Goal: Task Accomplishment & Management: Manage account settings

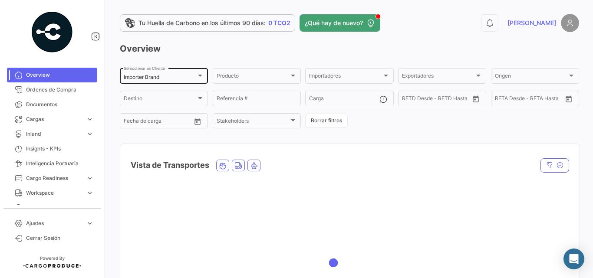
click at [180, 76] on div "Importer Brand" at bounding box center [160, 77] width 72 height 6
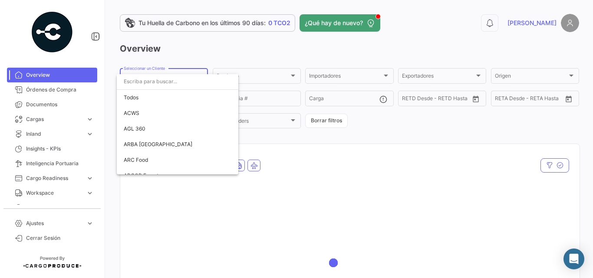
scroll to position [1539, 0]
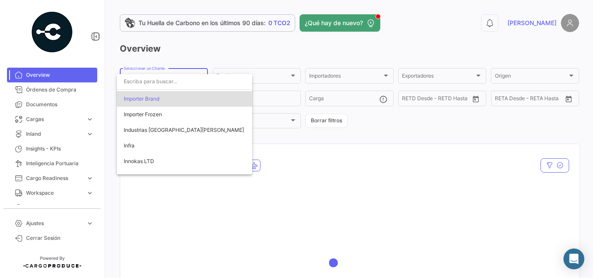
click at [225, 43] on div at bounding box center [296, 139] width 593 height 278
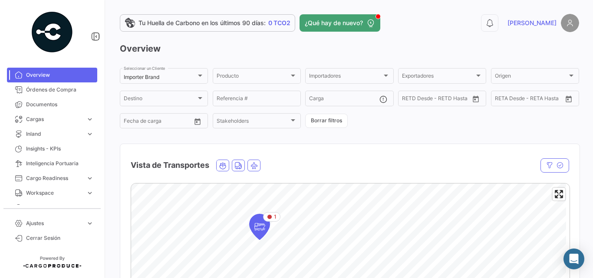
scroll to position [116, 0]
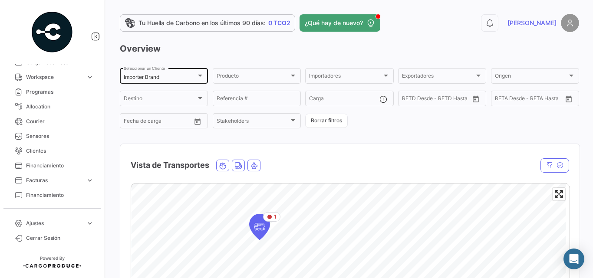
click at [137, 80] on mat-select-trigger "Importer Brand" at bounding box center [142, 77] width 36 height 7
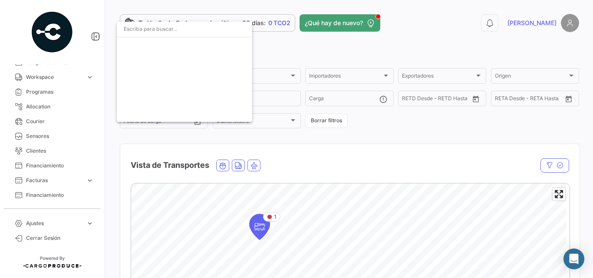
scroll to position [1539, 0]
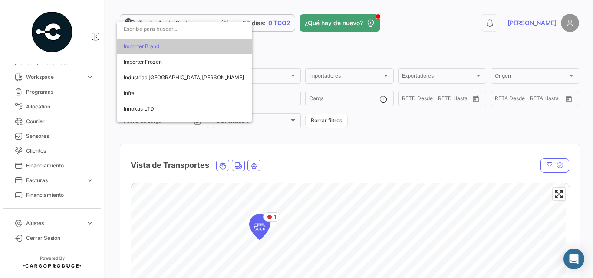
click at [157, 33] on input "dropdown search" at bounding box center [184, 29] width 135 height 16
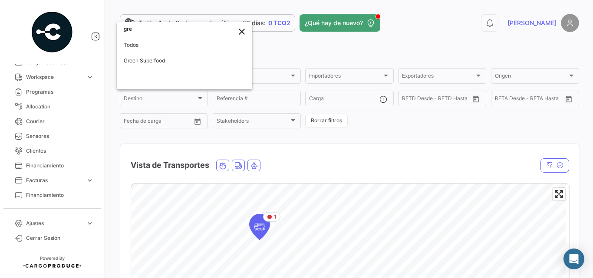
scroll to position [0, 0]
type input "green"
click at [187, 59] on span "Green Superfood" at bounding box center [184, 61] width 121 height 16
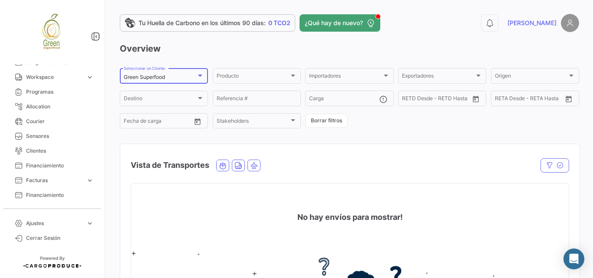
scroll to position [217, 0]
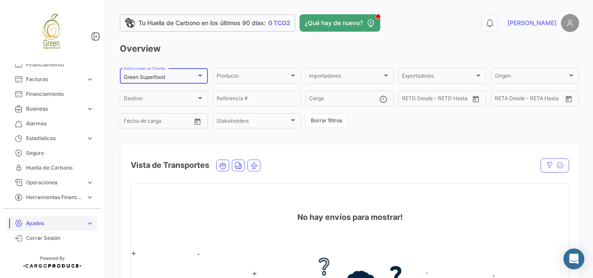
click at [76, 226] on span "Ajustes" at bounding box center [54, 223] width 56 height 8
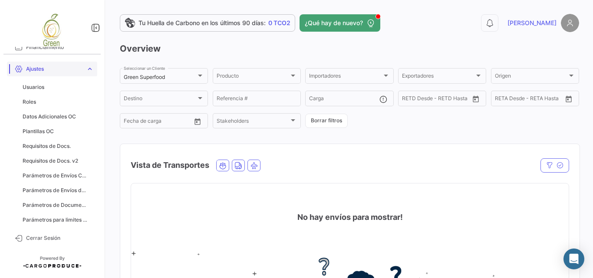
click at [86, 64] on link "Ajustes expand_more" at bounding box center [52, 69] width 90 height 15
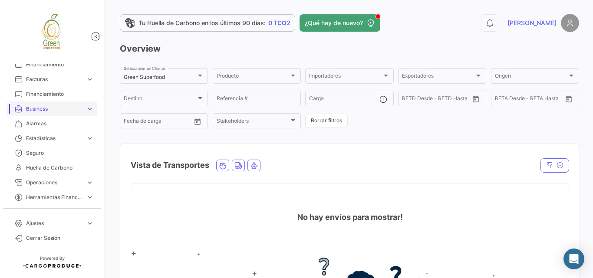
click at [55, 111] on span "Business" at bounding box center [54, 109] width 56 height 8
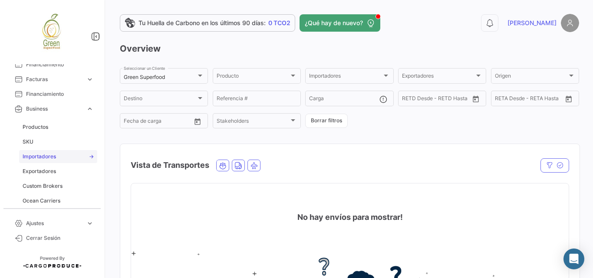
scroll to position [275, 0]
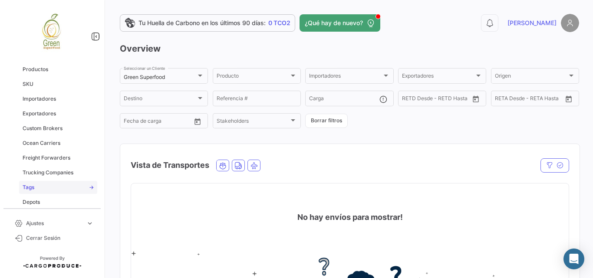
click at [36, 187] on link "Tags" at bounding box center [58, 187] width 78 height 13
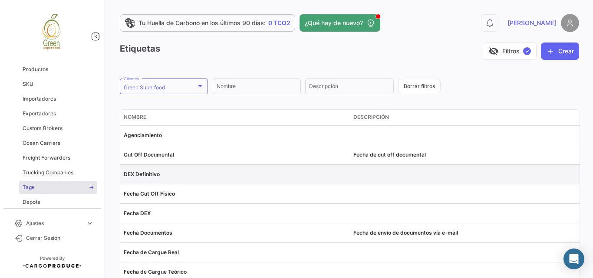
scroll to position [58, 0]
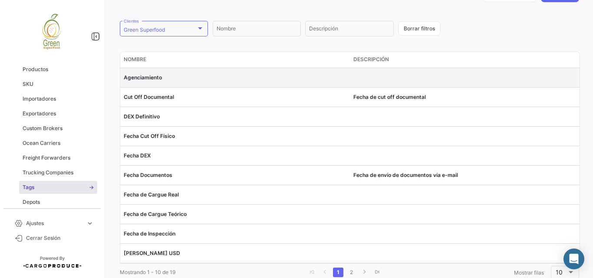
click at [152, 80] on span "Agenciamiento" at bounding box center [143, 77] width 38 height 7
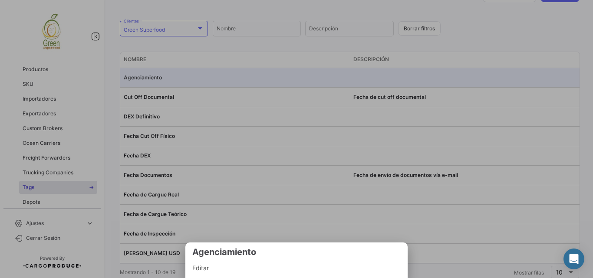
scroll to position [82, 0]
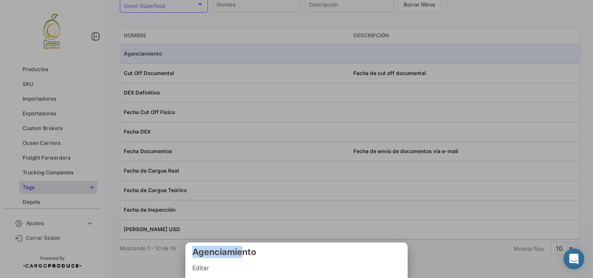
drag, startPoint x: 244, startPoint y: 254, endPoint x: 246, endPoint y: 230, distance: 23.9
click at [246, 230] on div "Agenciamiento Editar" at bounding box center [296, 139] width 593 height 278
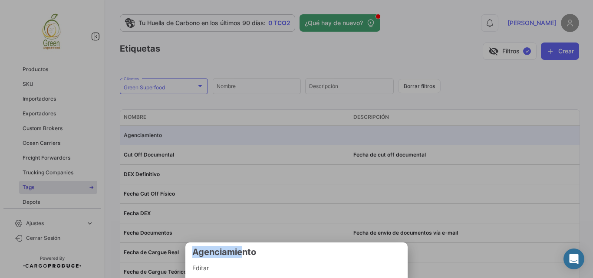
click at [282, 92] on div at bounding box center [296, 139] width 593 height 278
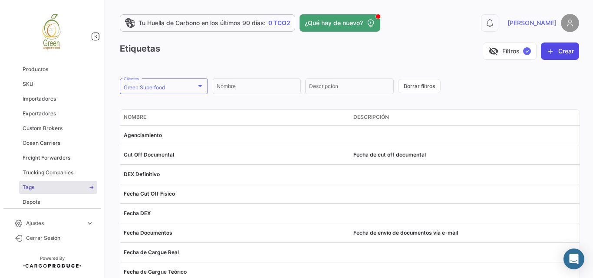
click at [556, 48] on button "Crear" at bounding box center [559, 51] width 38 height 17
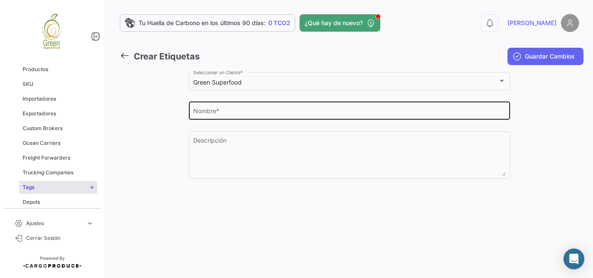
click at [236, 113] on input "Nombre *" at bounding box center [349, 112] width 312 height 7
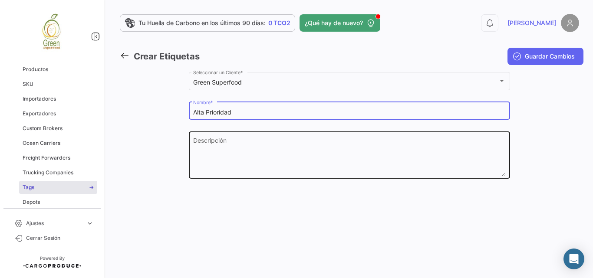
type input "Alta Prioridad"
click at [223, 140] on textarea "Descripción" at bounding box center [349, 157] width 312 height 38
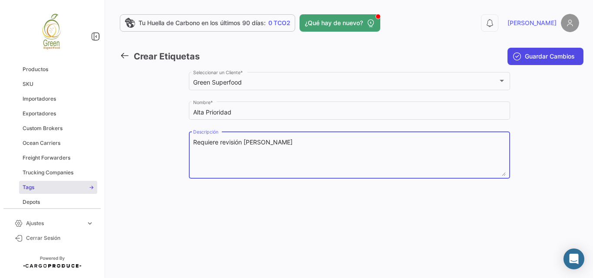
type textarea "Requiere revisión [PERSON_NAME]"
click at [546, 52] on button "Guardar Cambios" at bounding box center [545, 56] width 76 height 17
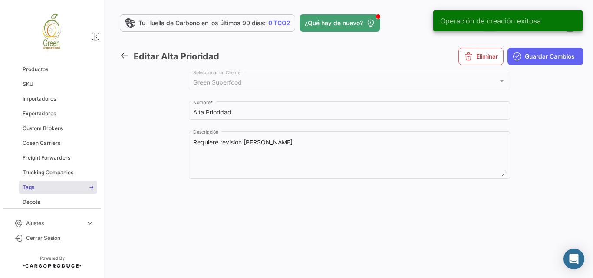
click at [121, 54] on icon at bounding box center [125, 56] width 10 height 10
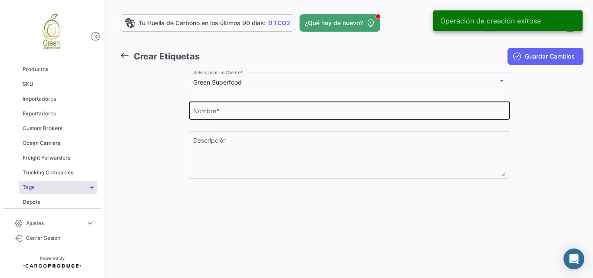
click at [226, 112] on input "Nombre *" at bounding box center [349, 112] width 312 height 7
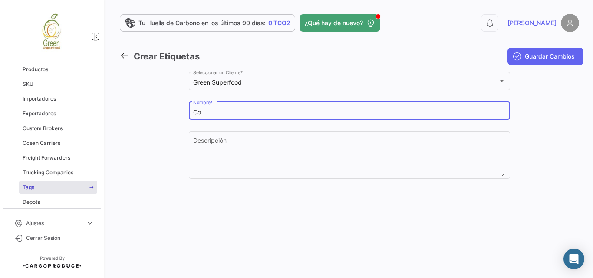
type input "C"
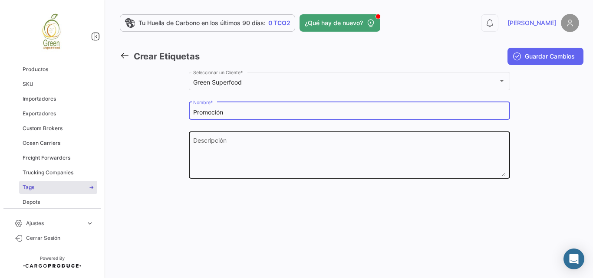
type input "Promoción"
click at [210, 149] on textarea "Descripción" at bounding box center [349, 157] width 312 height 38
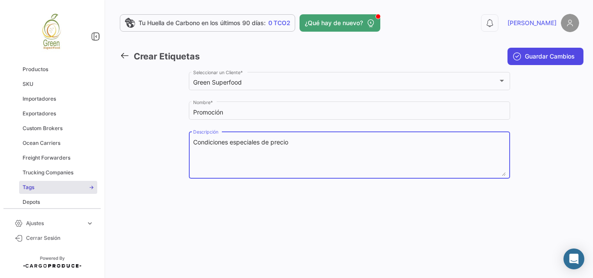
type textarea "Condiciones especiales de precio"
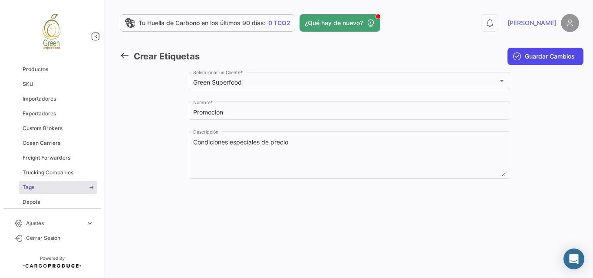
click at [544, 59] on span "Guardar Cambios" at bounding box center [549, 56] width 50 height 9
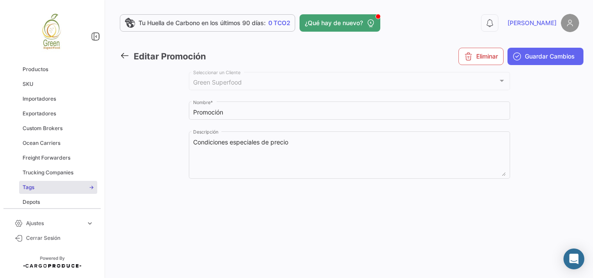
click at [124, 54] on icon at bounding box center [125, 56] width 10 height 10
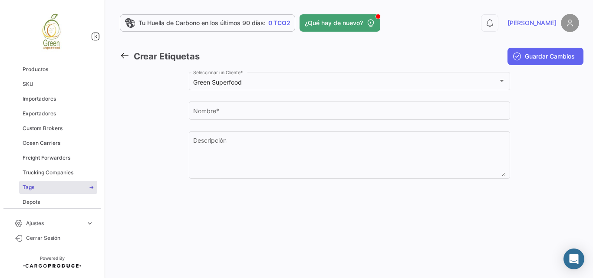
click at [124, 54] on icon at bounding box center [125, 56] width 10 height 10
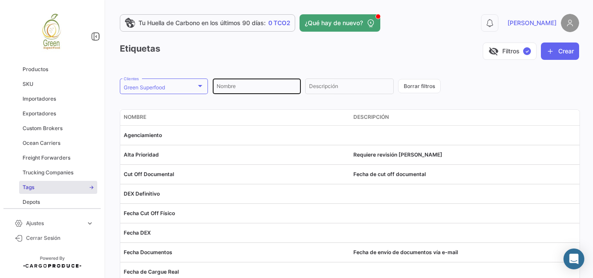
click at [244, 86] on input "Nombre" at bounding box center [256, 88] width 80 height 6
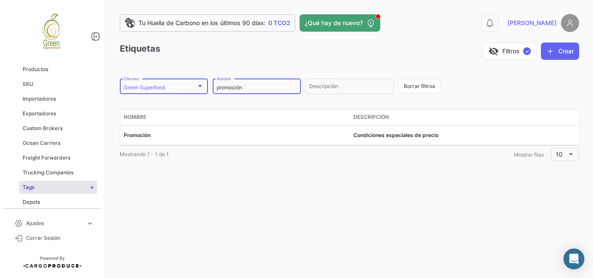
drag, startPoint x: 255, startPoint y: 87, endPoint x: 197, endPoint y: 92, distance: 57.5
click at [197, 92] on form "Green Superfood Clientes promoción Nombre Descripción Borrar filtros" at bounding box center [349, 86] width 459 height 18
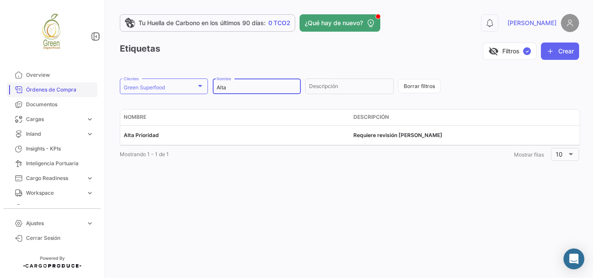
type input "Alta"
click at [51, 86] on span "Órdenes de Compra" at bounding box center [60, 90] width 68 height 8
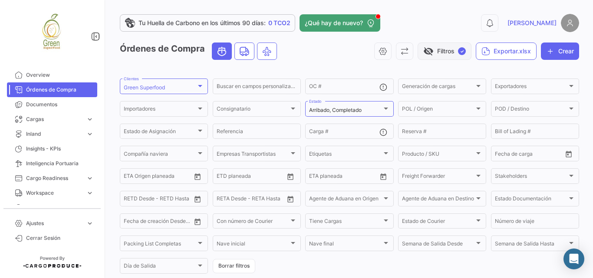
click at [445, 47] on button "visibility_off Filtros ✓" at bounding box center [444, 51] width 54 height 17
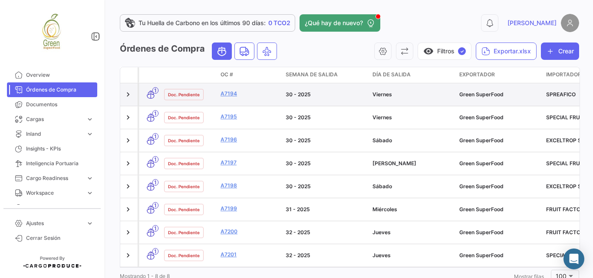
scroll to position [7, 0]
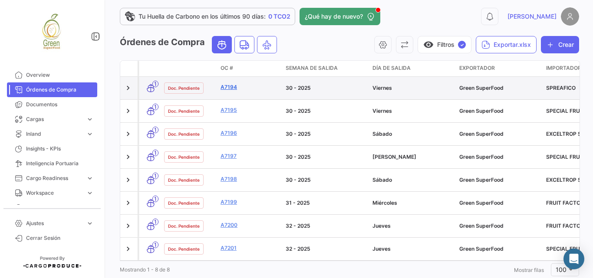
click at [231, 86] on link "A7194" at bounding box center [249, 87] width 58 height 8
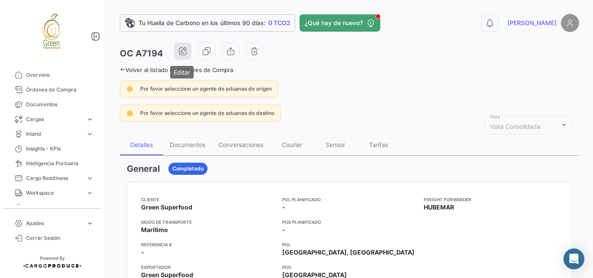
click at [185, 54] on icon "button" at bounding box center [182, 51] width 9 height 9
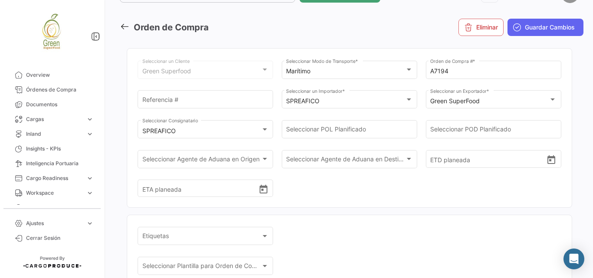
scroll to position [116, 0]
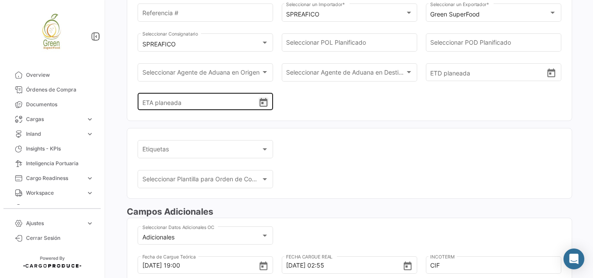
click at [262, 104] on icon "Open calendar" at bounding box center [263, 102] width 8 height 9
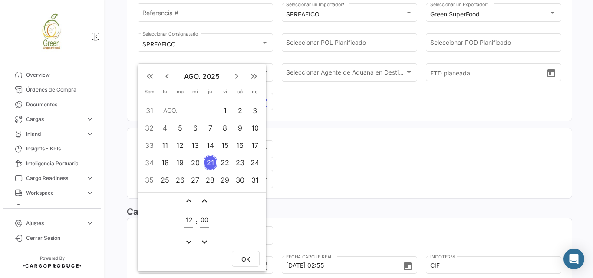
click at [194, 130] on div "6" at bounding box center [194, 128] width 13 height 16
click at [247, 257] on span "OK" at bounding box center [245, 258] width 9 height 7
type input "[DATE] 12:00"
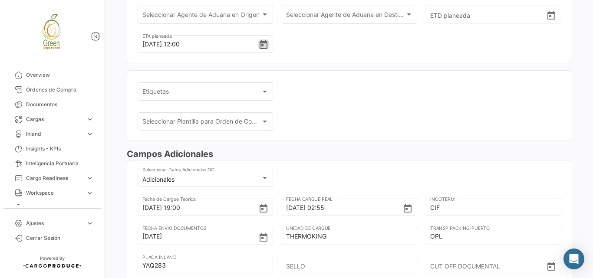
scroll to position [203, 0]
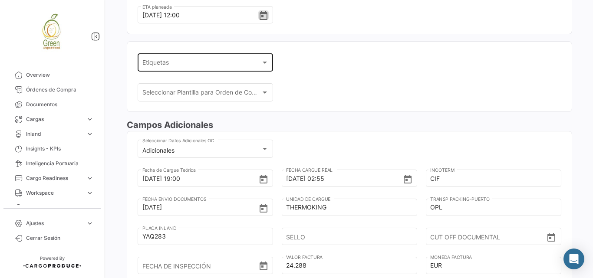
click at [254, 65] on div "Etiquetas" at bounding box center [201, 64] width 118 height 7
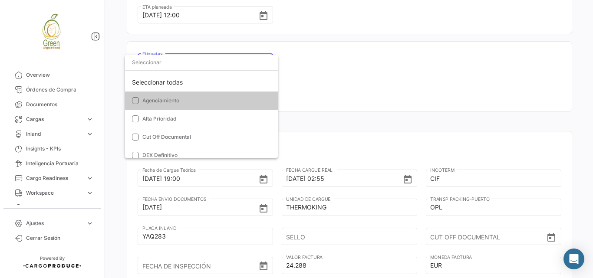
click at [178, 68] on input "dropdown search" at bounding box center [201, 63] width 153 height 16
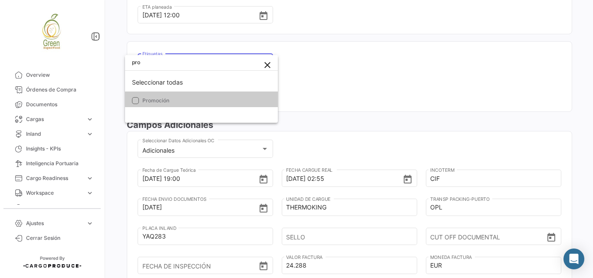
type input "pro"
click at [134, 101] on mat-pseudo-checkbox at bounding box center [135, 100] width 7 height 7
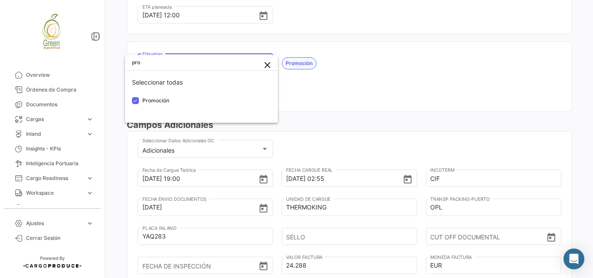
click at [342, 78] on div at bounding box center [296, 139] width 593 height 278
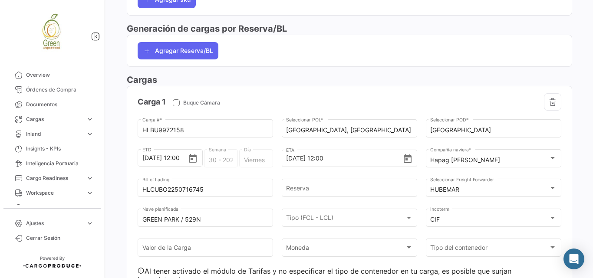
scroll to position [607, 0]
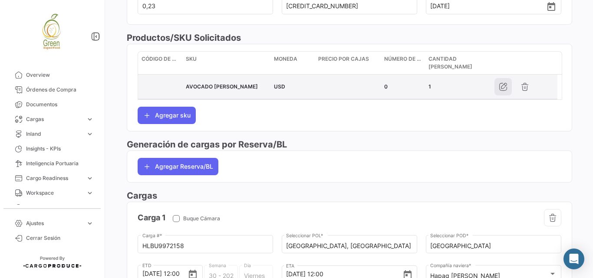
click at [505, 84] on icon "button" at bounding box center [502, 86] width 9 height 9
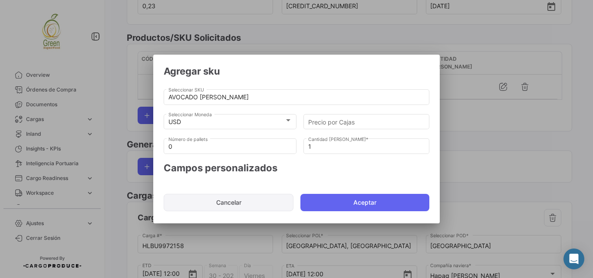
click at [248, 202] on button "Cancelar" at bounding box center [229, 202] width 130 height 17
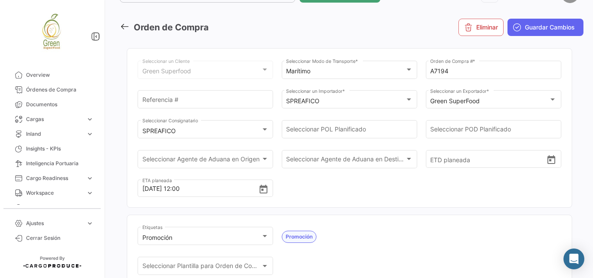
scroll to position [0, 0]
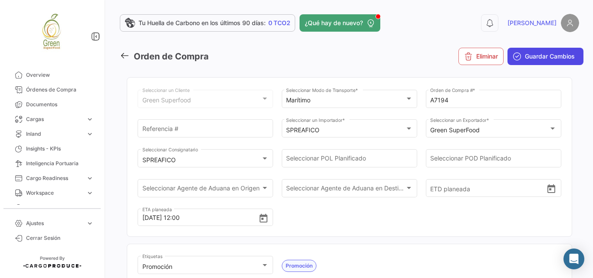
click at [533, 58] on span "Guardar Cambios" at bounding box center [549, 56] width 50 height 9
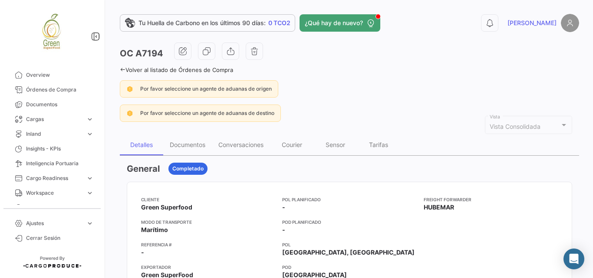
click at [125, 67] on icon at bounding box center [123, 70] width 6 height 6
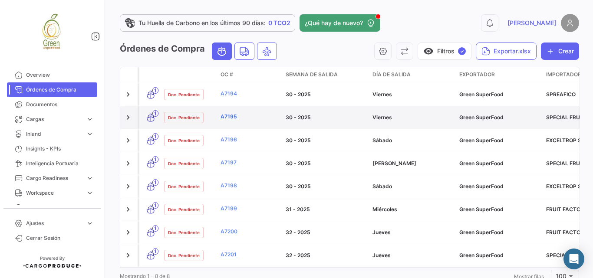
click at [228, 113] on link "A7195" at bounding box center [249, 117] width 58 height 8
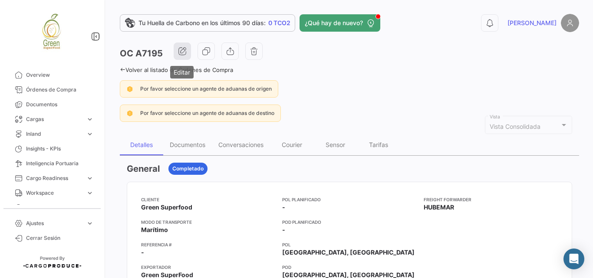
click at [187, 54] on button "button" at bounding box center [182, 51] width 17 height 17
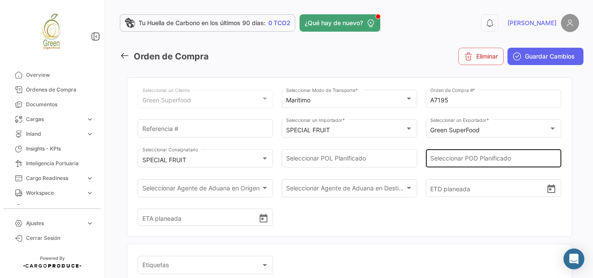
scroll to position [58, 0]
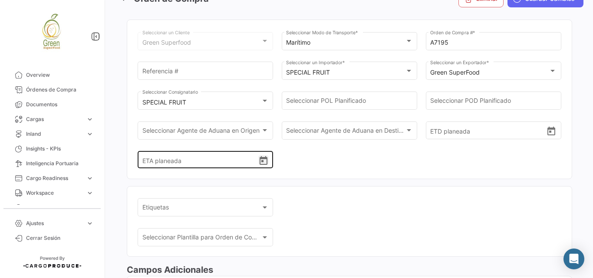
click at [261, 163] on icon "Open calendar" at bounding box center [263, 161] width 10 height 10
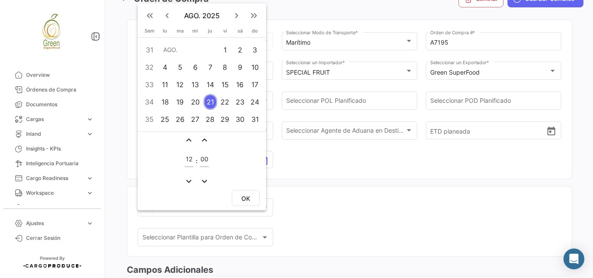
click at [238, 69] on div "9" at bounding box center [239, 67] width 13 height 16
click at [246, 194] on span "OK" at bounding box center [245, 197] width 9 height 7
type input "[DATE] 12:00"
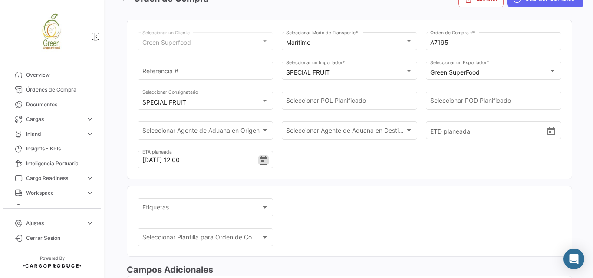
scroll to position [144, 0]
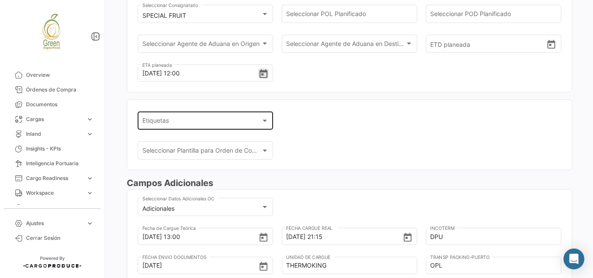
click at [263, 114] on div "Etiquetas Etiquetas" at bounding box center [205, 120] width 126 height 20
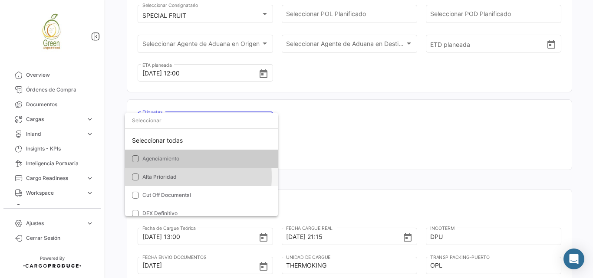
click at [155, 177] on span "Alta Prioridad" at bounding box center [159, 177] width 34 height 7
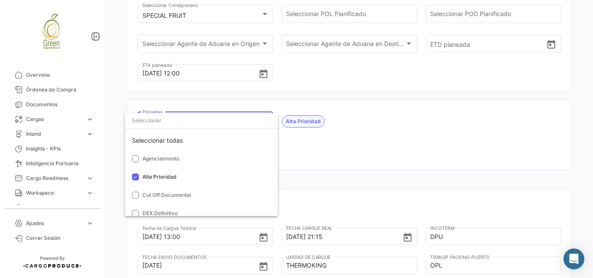
click at [360, 141] on div at bounding box center [296, 139] width 593 height 278
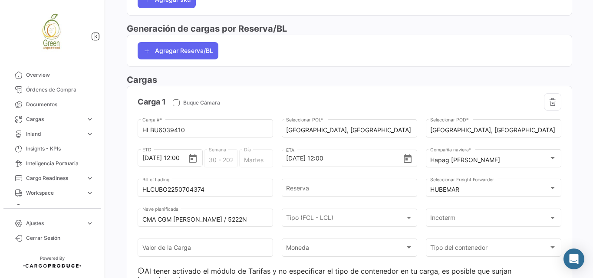
scroll to position [781, 0]
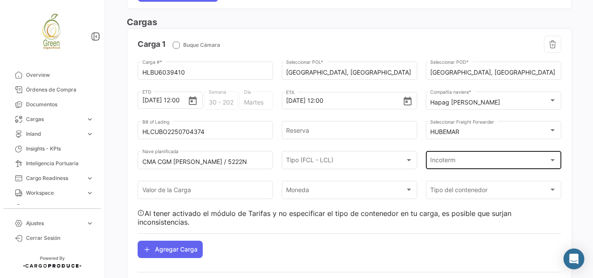
click at [534, 150] on div "Incoterm Incoterm" at bounding box center [493, 159] width 126 height 20
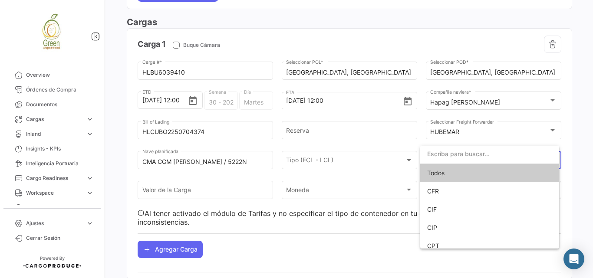
scroll to position [58, 0]
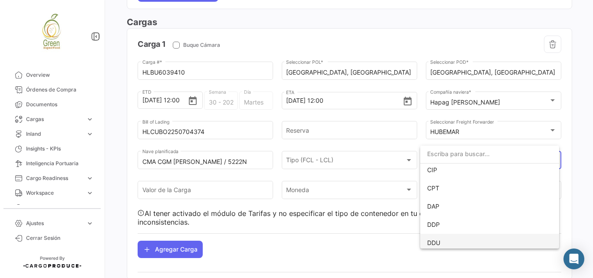
click at [442, 239] on span "DDU" at bounding box center [489, 243] width 125 height 18
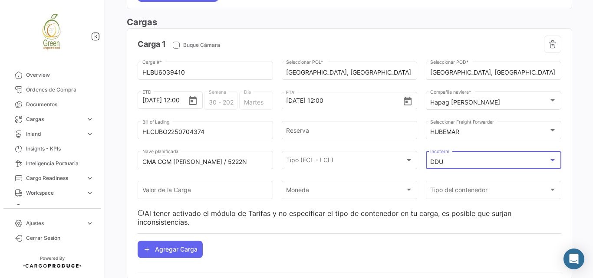
click at [454, 158] on div "DDU" at bounding box center [489, 161] width 118 height 7
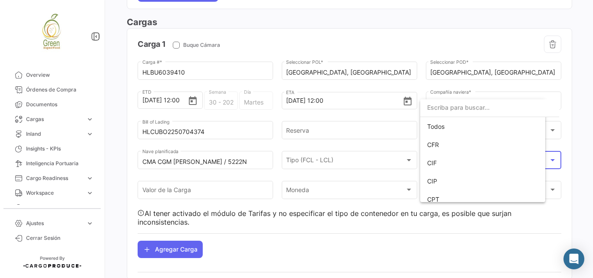
scroll to position [101, 0]
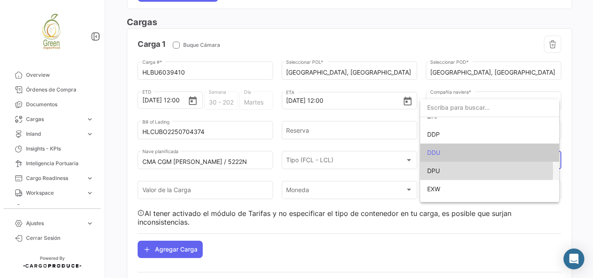
click at [440, 171] on span "DPU" at bounding box center [489, 171] width 125 height 18
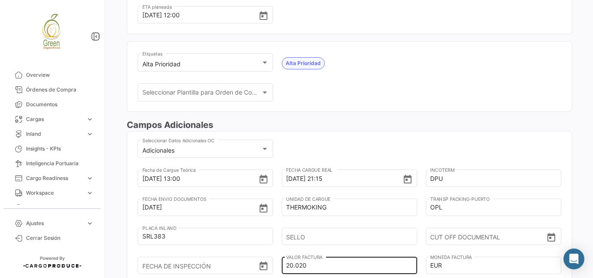
scroll to position [87, 0]
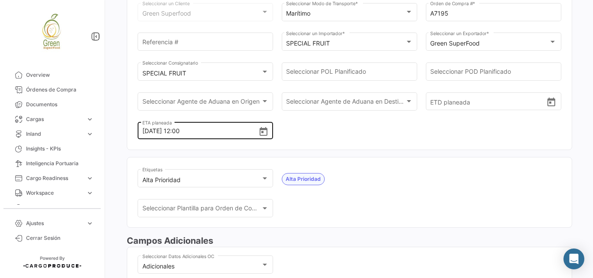
click at [262, 133] on icon "Open calendar" at bounding box center [263, 132] width 10 height 10
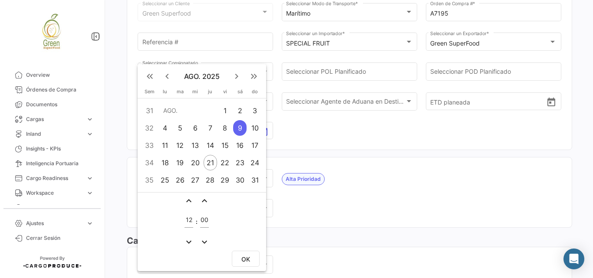
click at [213, 128] on div "7" at bounding box center [209, 128] width 13 height 16
click at [339, 138] on div at bounding box center [296, 139] width 593 height 278
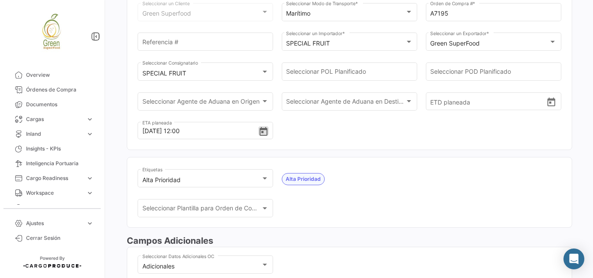
scroll to position [0, 0]
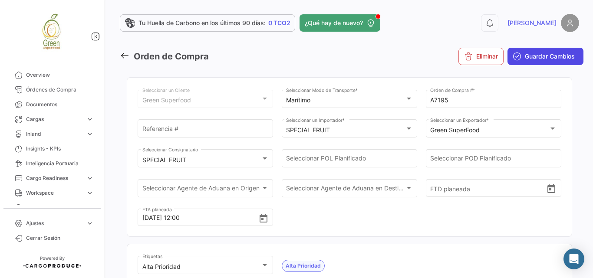
click at [546, 53] on span "Guardar Cambios" at bounding box center [549, 56] width 50 height 9
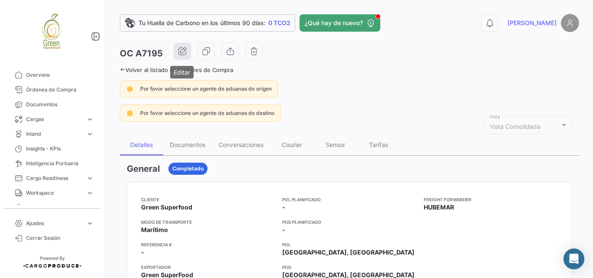
click at [186, 48] on icon "button" at bounding box center [182, 51] width 9 height 9
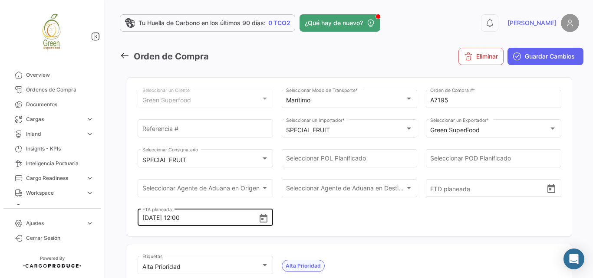
click at [263, 213] on icon "Open calendar" at bounding box center [263, 218] width 10 height 10
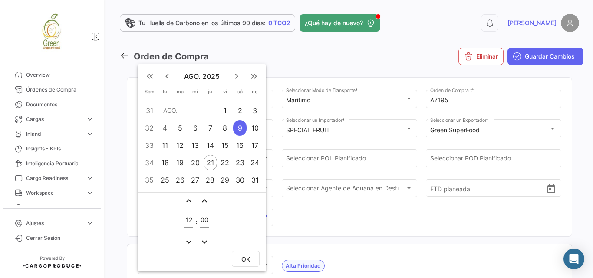
scroll to position [87, 0]
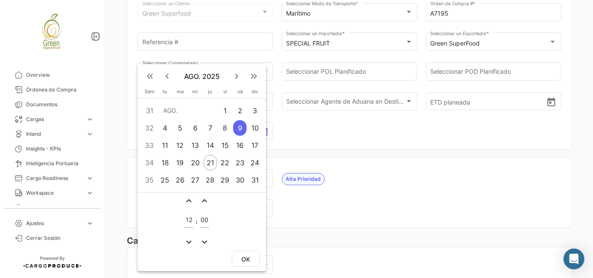
click at [208, 128] on div "7" at bounding box center [209, 128] width 13 height 16
click at [321, 140] on div at bounding box center [296, 139] width 593 height 278
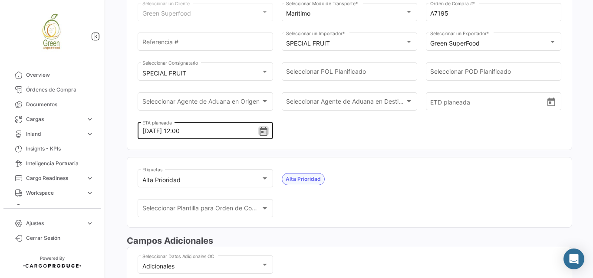
click at [268, 130] on div "[DATE] 12:00 ETA planeada" at bounding box center [205, 130] width 135 height 19
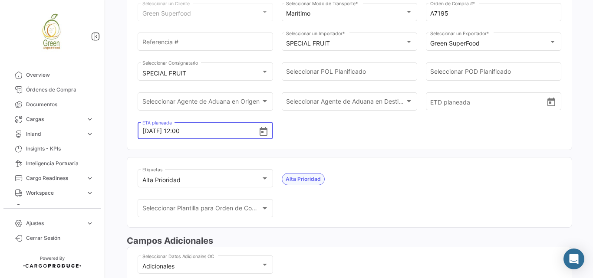
click at [258, 134] on icon "Open calendar" at bounding box center [263, 132] width 10 height 10
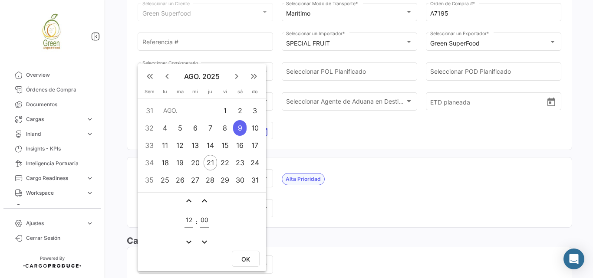
click at [210, 128] on div "7" at bounding box center [209, 128] width 13 height 16
click at [249, 256] on span "OK" at bounding box center [245, 258] width 9 height 7
type input "[DATE] 12:00"
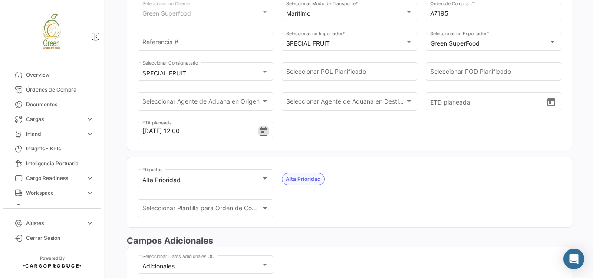
scroll to position [0, 0]
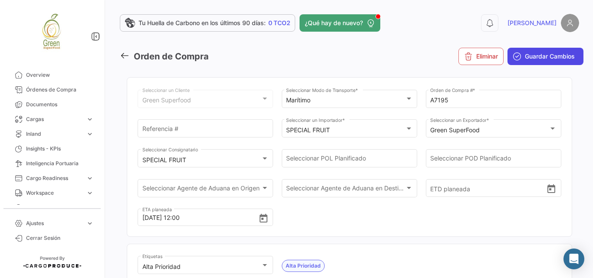
click at [544, 58] on span "Guardar Cambios" at bounding box center [549, 56] width 50 height 9
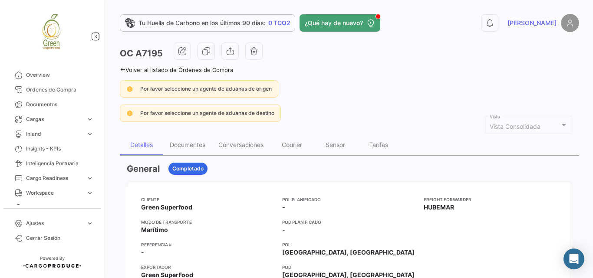
click at [121, 69] on icon at bounding box center [123, 70] width 6 height 6
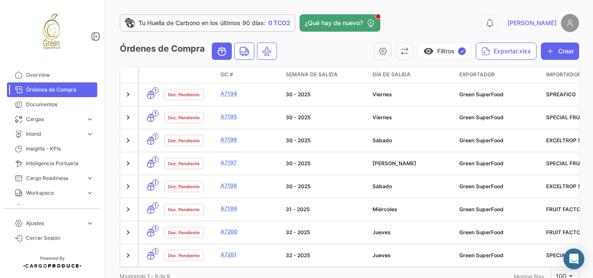
click at [225, 92] on link "A7194" at bounding box center [249, 94] width 58 height 8
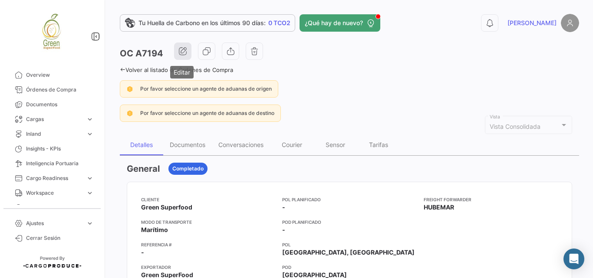
click at [182, 51] on icon "button" at bounding box center [182, 51] width 9 height 9
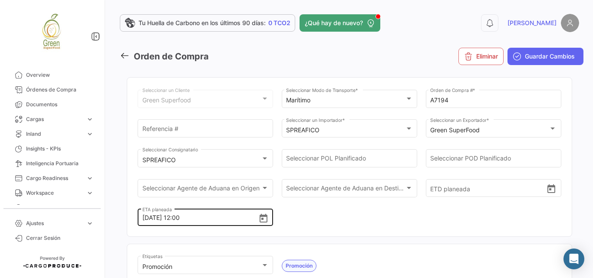
click at [265, 220] on icon "Open calendar" at bounding box center [263, 218] width 10 height 10
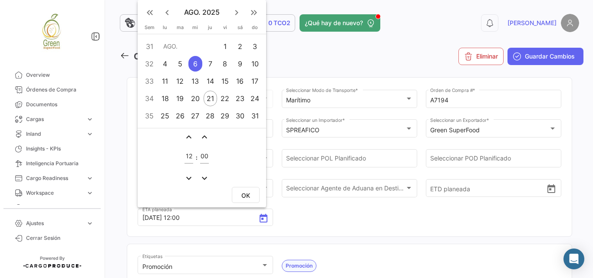
click at [207, 81] on div "14" at bounding box center [209, 81] width 13 height 16
click at [246, 193] on span "OK" at bounding box center [245, 195] width 9 height 7
type input "[DATE] 12:00"
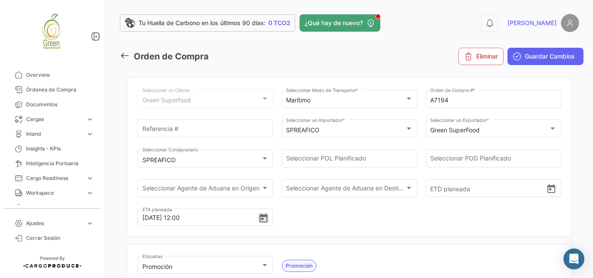
click at [538, 59] on span "Guardar Cambios" at bounding box center [549, 56] width 50 height 9
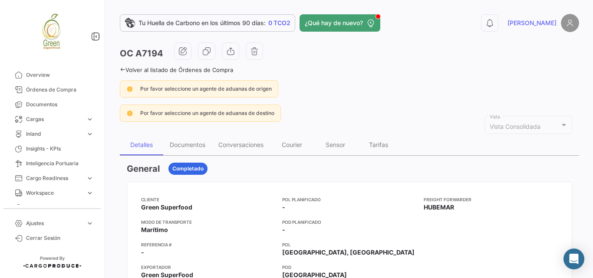
click at [124, 71] on icon at bounding box center [123, 70] width 6 height 6
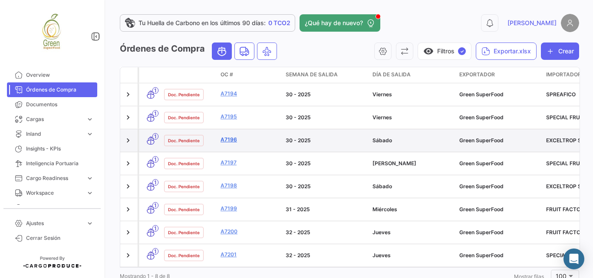
click at [228, 136] on link "A7196" at bounding box center [249, 140] width 58 height 8
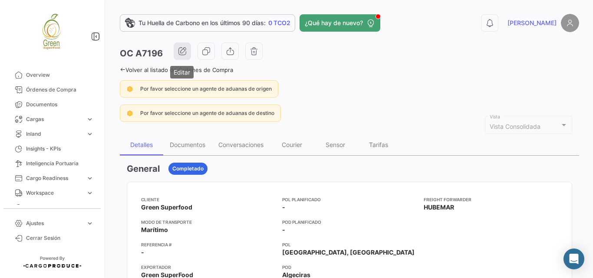
click at [186, 51] on icon "button" at bounding box center [182, 51] width 9 height 9
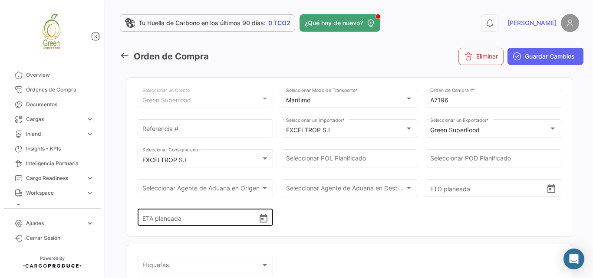
click at [258, 214] on icon "Open calendar" at bounding box center [263, 218] width 10 height 10
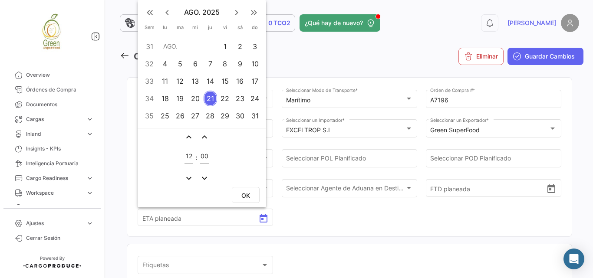
click at [198, 63] on div "6" at bounding box center [194, 64] width 13 height 16
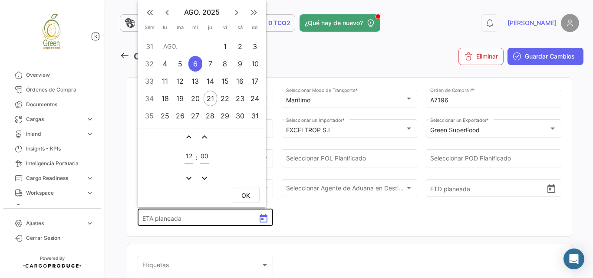
click at [241, 196] on button "OK" at bounding box center [246, 195] width 28 height 16
type input "[DATE] 12:00"
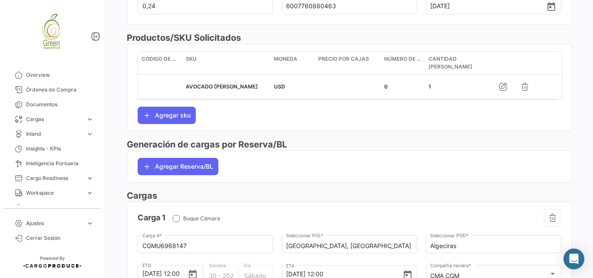
scroll to position [752, 0]
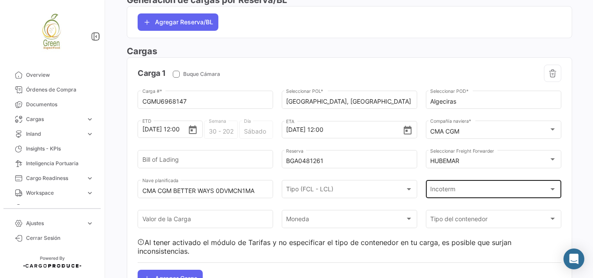
click at [500, 180] on div "Incoterm Incoterm" at bounding box center [493, 188] width 126 height 20
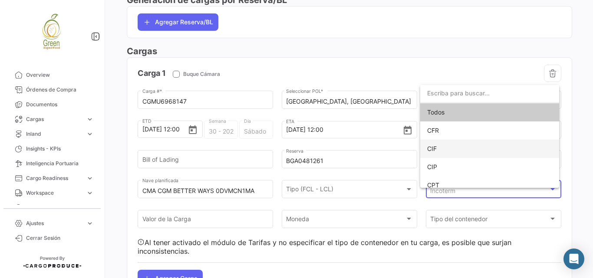
click at [443, 150] on span "CIF" at bounding box center [489, 149] width 125 height 18
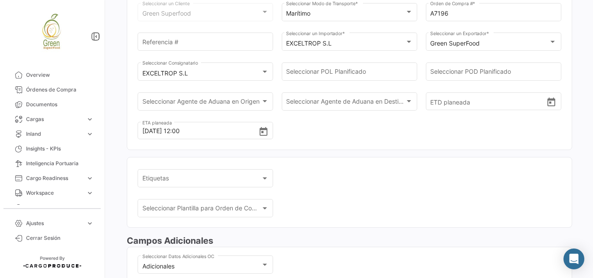
scroll to position [203, 0]
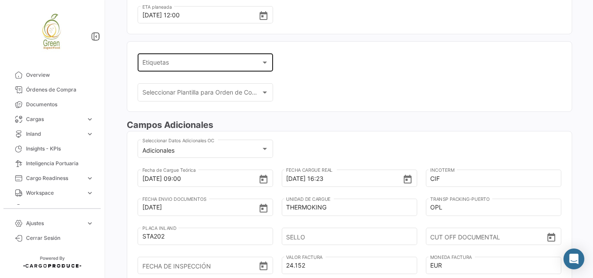
click at [262, 63] on div at bounding box center [264, 63] width 4 height 2
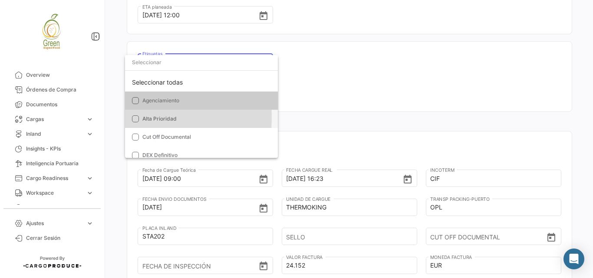
click at [132, 118] on mat-pseudo-checkbox at bounding box center [135, 118] width 7 height 7
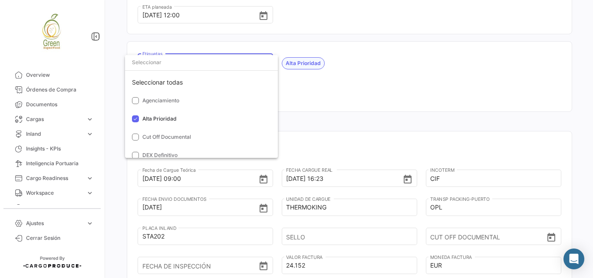
click at [349, 82] on div at bounding box center [296, 139] width 593 height 278
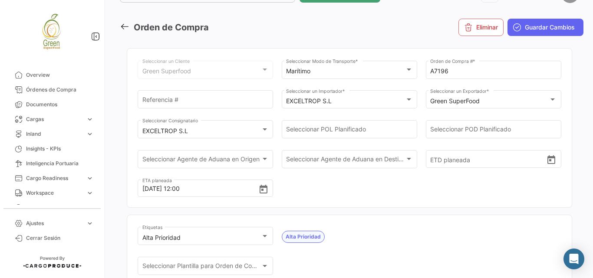
scroll to position [0, 0]
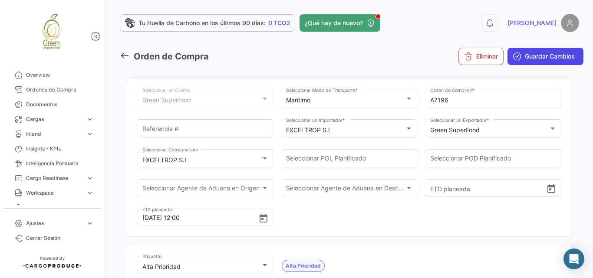
click at [541, 55] on span "Guardar Cambios" at bounding box center [549, 56] width 50 height 9
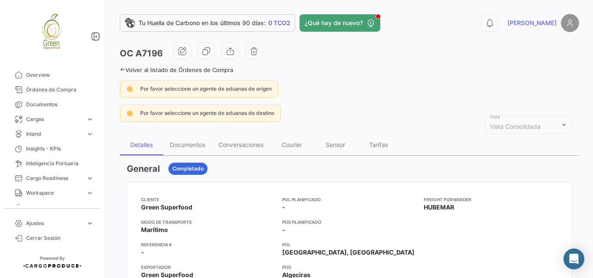
click at [121, 68] on icon at bounding box center [123, 70] width 6 height 6
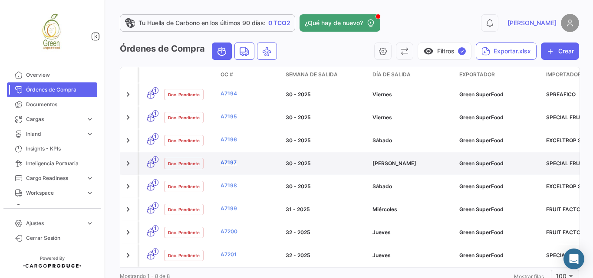
click at [228, 159] on link "A7197" at bounding box center [249, 163] width 58 height 8
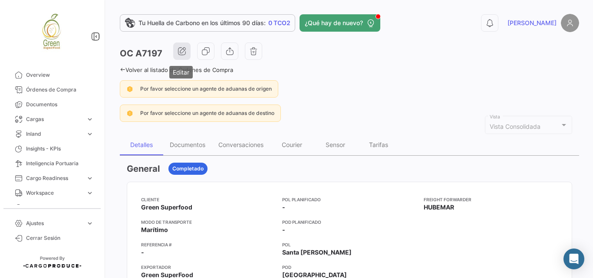
click at [174, 46] on button "button" at bounding box center [181, 51] width 17 height 17
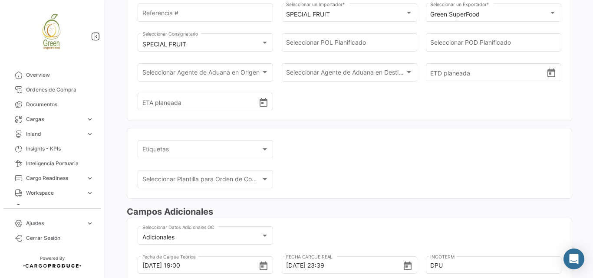
scroll to position [174, 0]
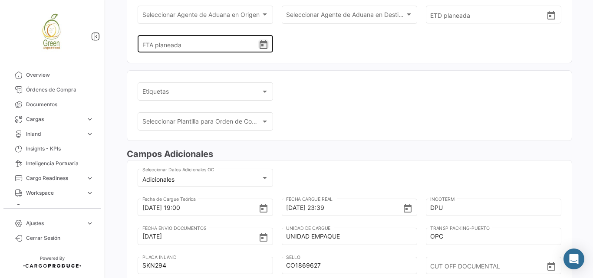
click at [264, 48] on icon "Open calendar" at bounding box center [263, 45] width 10 height 10
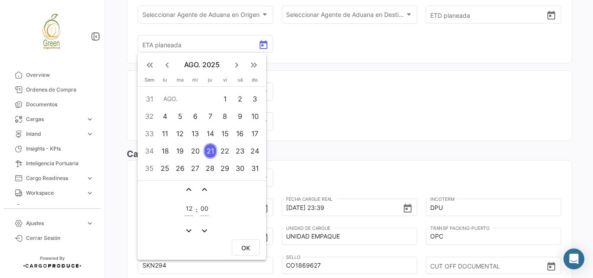
click at [238, 117] on div "9" at bounding box center [239, 116] width 13 height 16
click at [242, 249] on span "OK" at bounding box center [245, 247] width 9 height 7
type input "[DATE] 12:00"
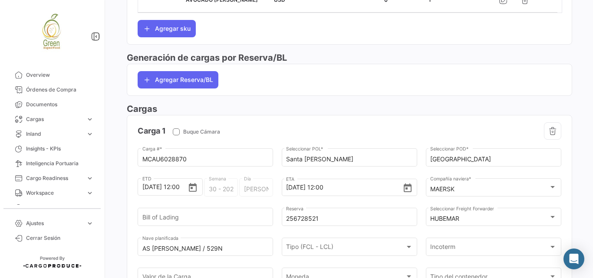
scroll to position [803, 0]
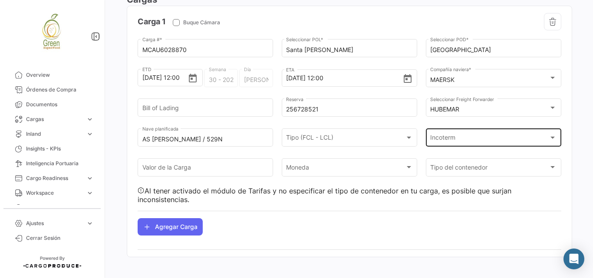
click at [528, 136] on div "Incoterm" at bounding box center [489, 139] width 118 height 7
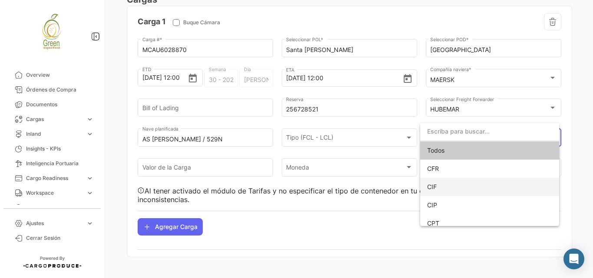
scroll to position [87, 0]
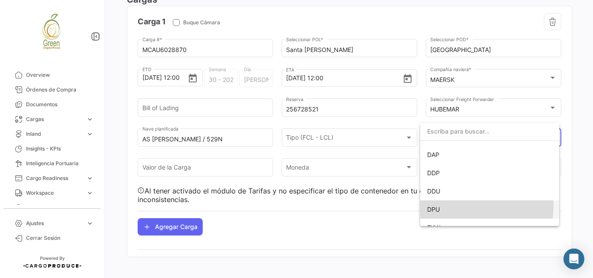
click at [440, 205] on span "DPU" at bounding box center [489, 209] width 125 height 18
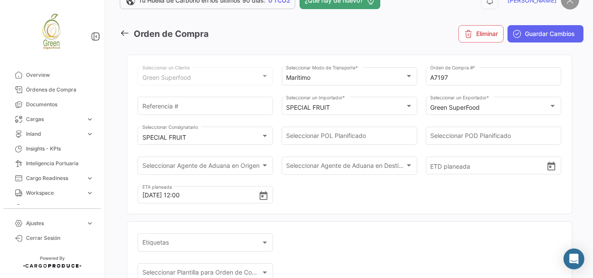
scroll to position [0, 0]
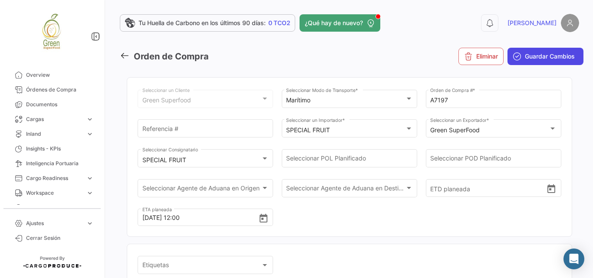
click at [543, 59] on span "Guardar Cambios" at bounding box center [549, 56] width 50 height 9
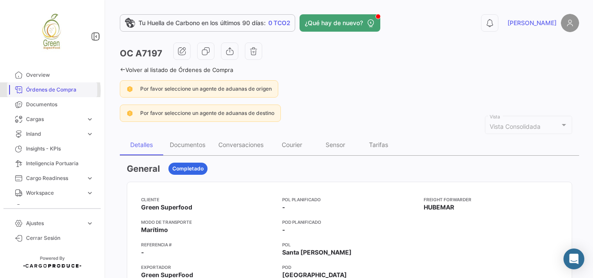
click at [49, 90] on span "Órdenes de Compra" at bounding box center [60, 90] width 68 height 8
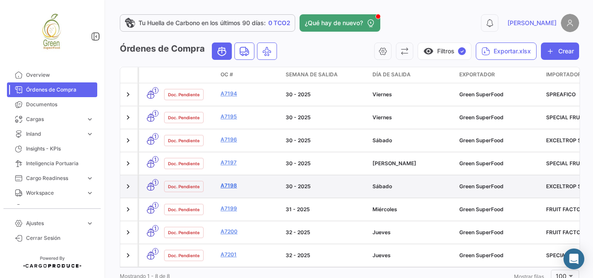
click at [232, 182] on link "A7198" at bounding box center [249, 186] width 58 height 8
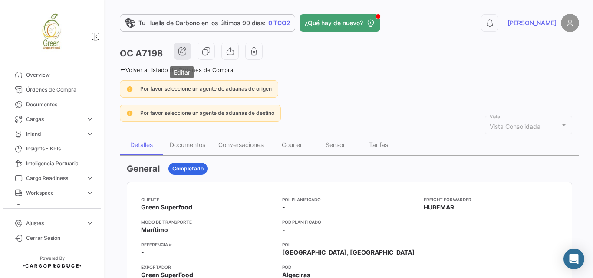
click at [178, 56] on button "button" at bounding box center [182, 51] width 17 height 17
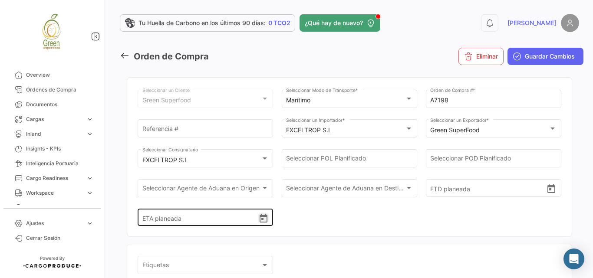
click at [260, 217] on icon "Open calendar" at bounding box center [263, 218] width 10 height 10
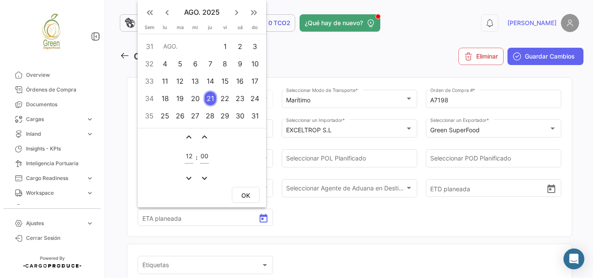
click at [191, 64] on div "6" at bounding box center [194, 64] width 13 height 16
click at [244, 193] on span "OK" at bounding box center [245, 195] width 9 height 7
type input "[DATE] 12:00"
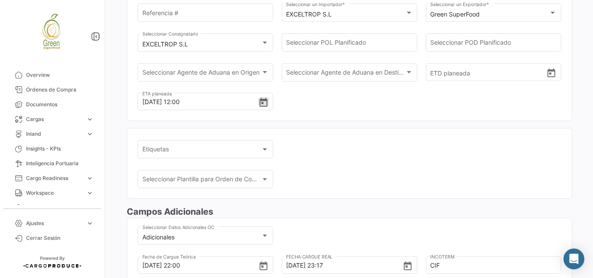
scroll to position [144, 0]
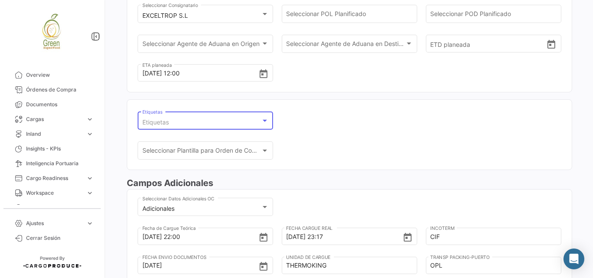
click at [261, 118] on div at bounding box center [265, 120] width 8 height 7
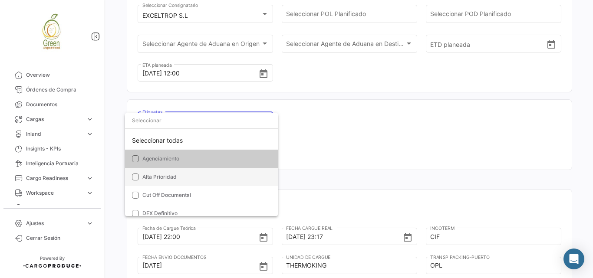
click at [156, 176] on span "Alta Prioridad" at bounding box center [159, 177] width 34 height 7
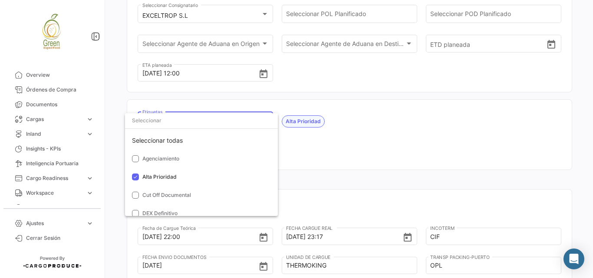
click at [374, 138] on div at bounding box center [296, 139] width 593 height 278
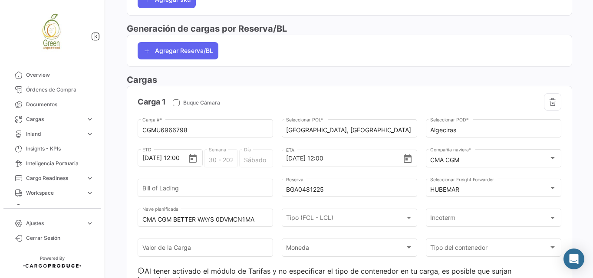
scroll to position [781, 0]
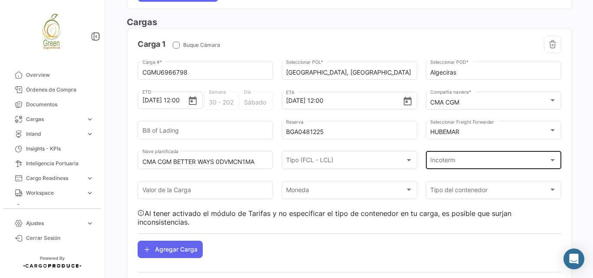
click at [502, 158] on div "Incoterm" at bounding box center [489, 161] width 118 height 7
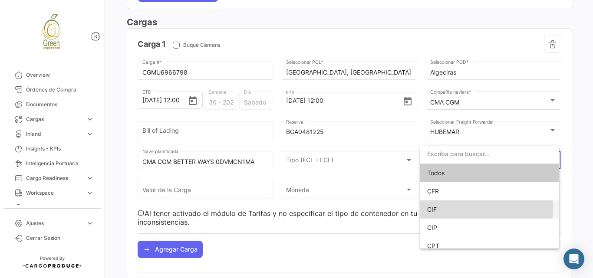
click at [431, 209] on span "CIF" at bounding box center [432, 209] width 10 height 7
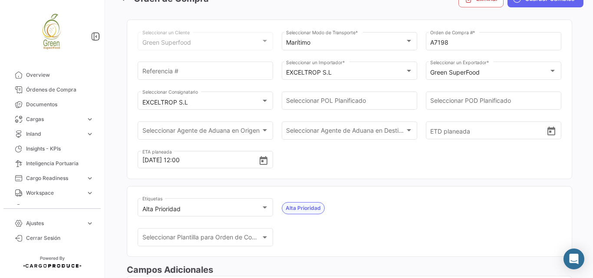
scroll to position [0, 0]
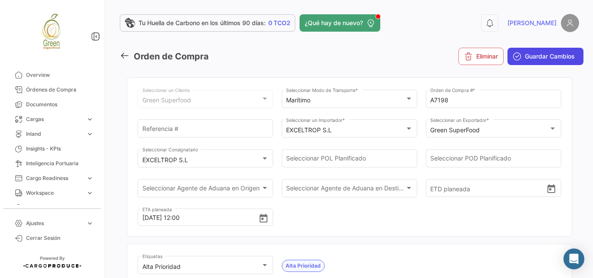
click at [544, 57] on span "Guardar Cambios" at bounding box center [549, 56] width 50 height 9
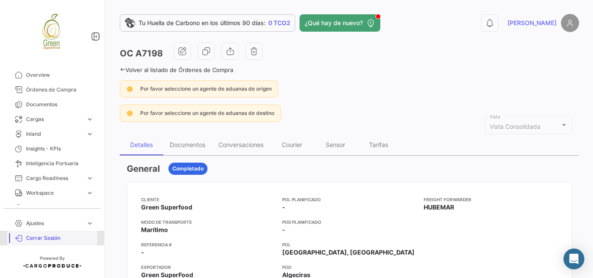
click at [50, 239] on span "Cerrar Sesión" at bounding box center [60, 238] width 68 height 8
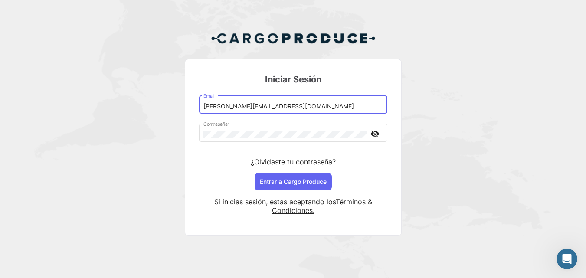
click at [226, 105] on input "[PERSON_NAME][EMAIL_ADDRESS][DOMAIN_NAME]" at bounding box center [292, 106] width 179 height 7
drag, startPoint x: 228, startPoint y: 105, endPoint x: 240, endPoint y: 105, distance: 11.7
click at [228, 105] on input "[PERSON_NAME][EMAIL_ADDRESS][DOMAIN_NAME]" at bounding box center [292, 106] width 179 height 7
type input "[PERSON_NAME][EMAIL_ADDRESS][DOMAIN_NAME]"
click at [304, 180] on button "Entrar a Cargo Produce" at bounding box center [293, 181] width 77 height 17
